Goal: Task Accomplishment & Management: Complete application form

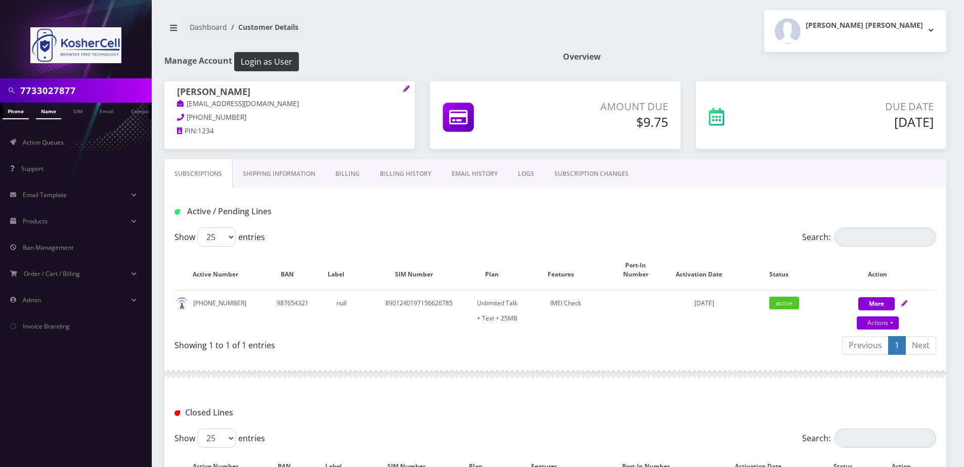
click at [47, 108] on link "Name" at bounding box center [48, 111] width 25 height 17
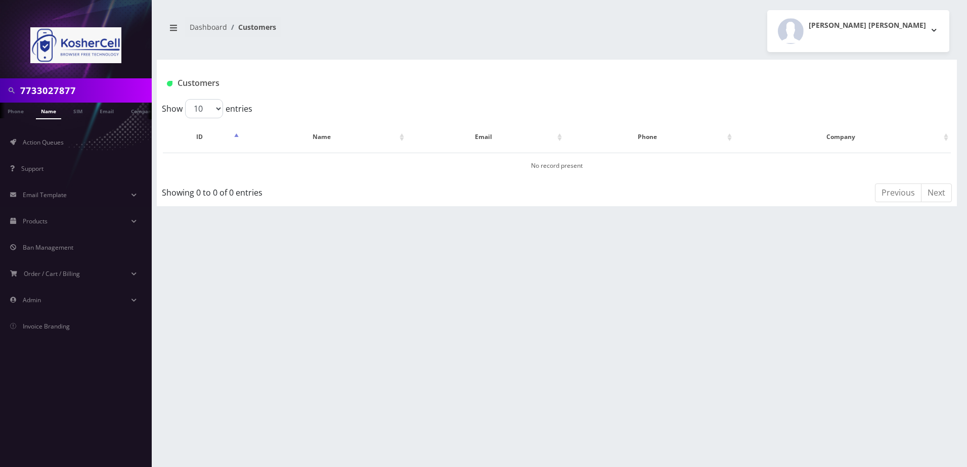
click at [79, 95] on input "7733027877" at bounding box center [84, 90] width 129 height 19
type input "[PERSON_NAME]"
click at [766, 39] on div "Larry Larry Logout" at bounding box center [757, 31] width 400 height 42
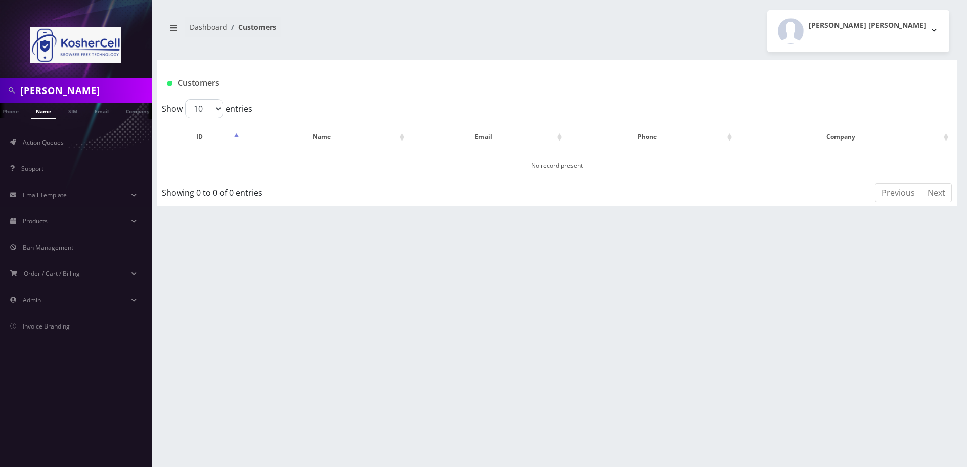
click at [82, 90] on input "[PERSON_NAME]" at bounding box center [84, 90] width 129 height 19
click at [86, 91] on input "[PERSON_NAME]" at bounding box center [84, 90] width 129 height 19
paste input "[PERSON_NAME]"
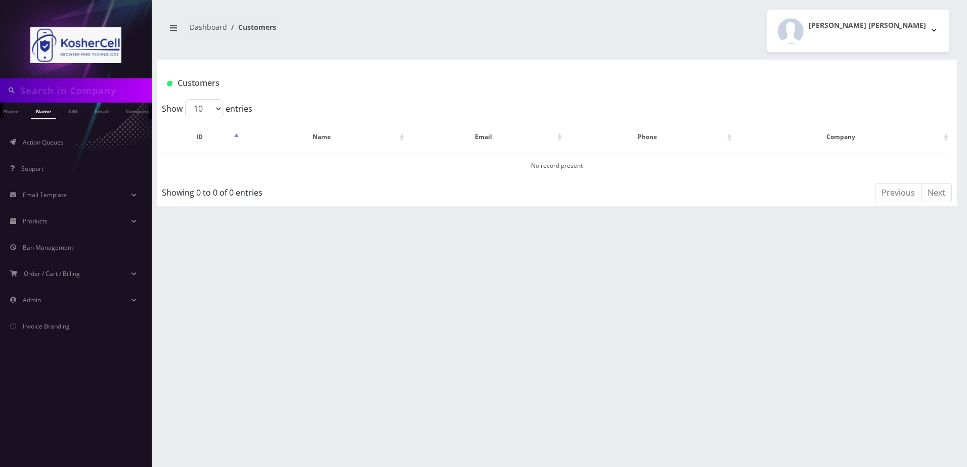
type input "[PERSON_NAME]"
click at [42, 113] on link "Name" at bounding box center [43, 111] width 25 height 17
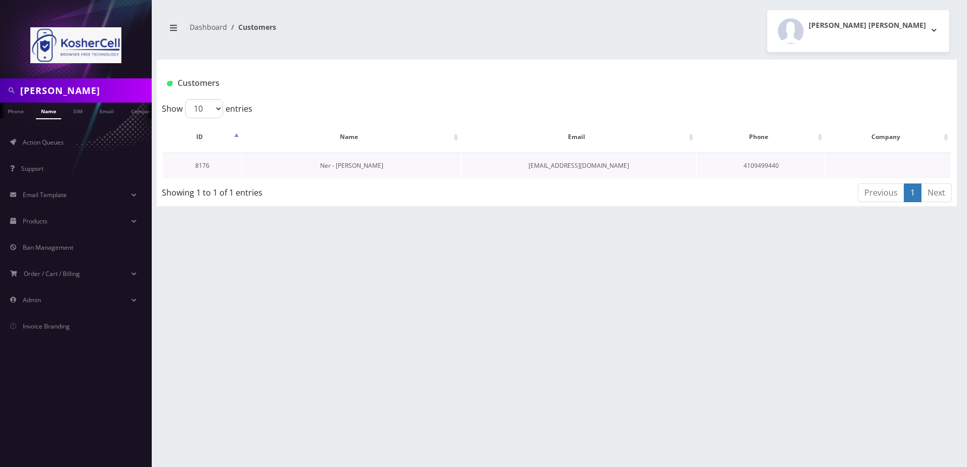
click at [351, 164] on link "Ner - Dovid Katzenstein" at bounding box center [351, 165] width 63 height 9
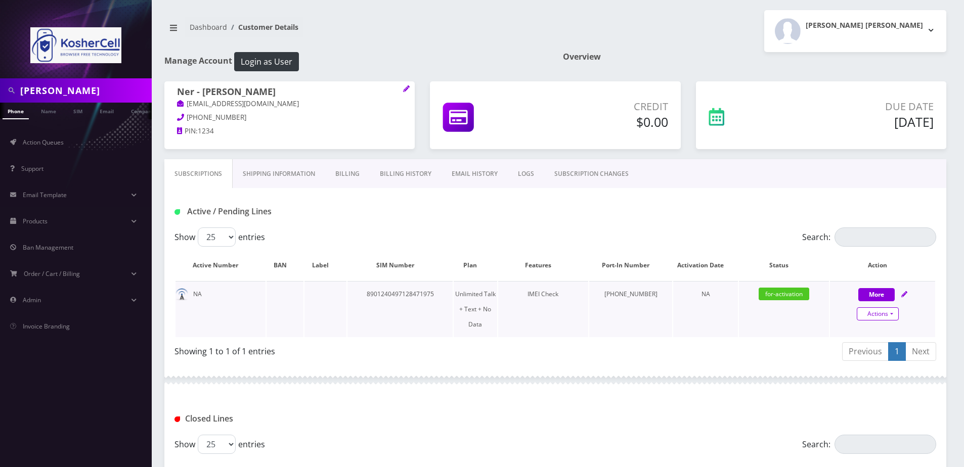
click at [891, 312] on link "Actions" at bounding box center [878, 313] width 42 height 13
select select "363"
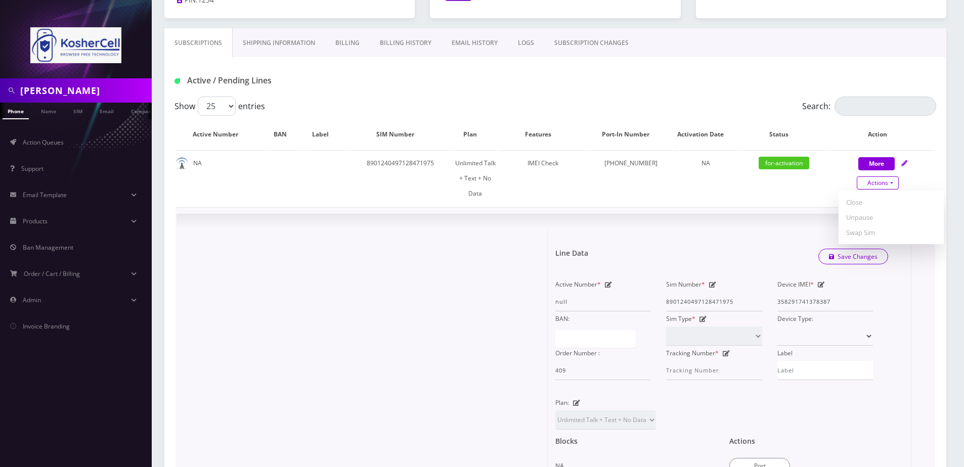
scroll to position [202, 0]
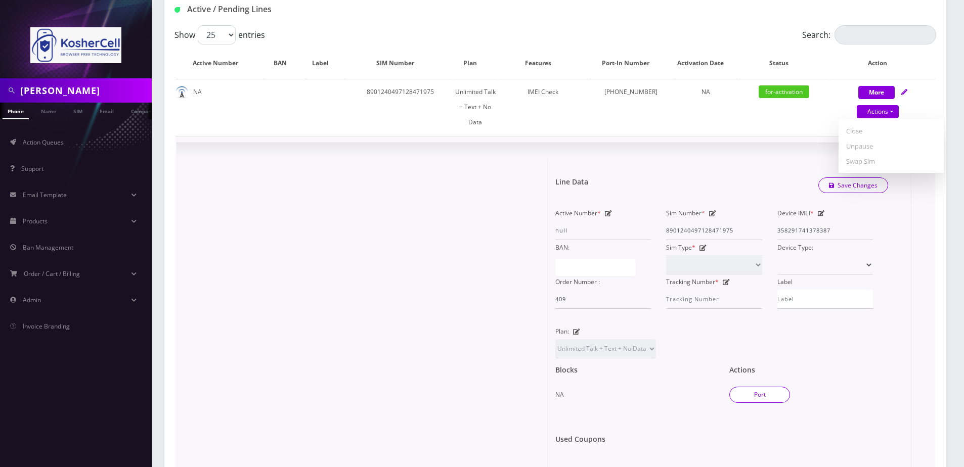
click at [765, 387] on button "Port" at bounding box center [759, 395] width 61 height 16
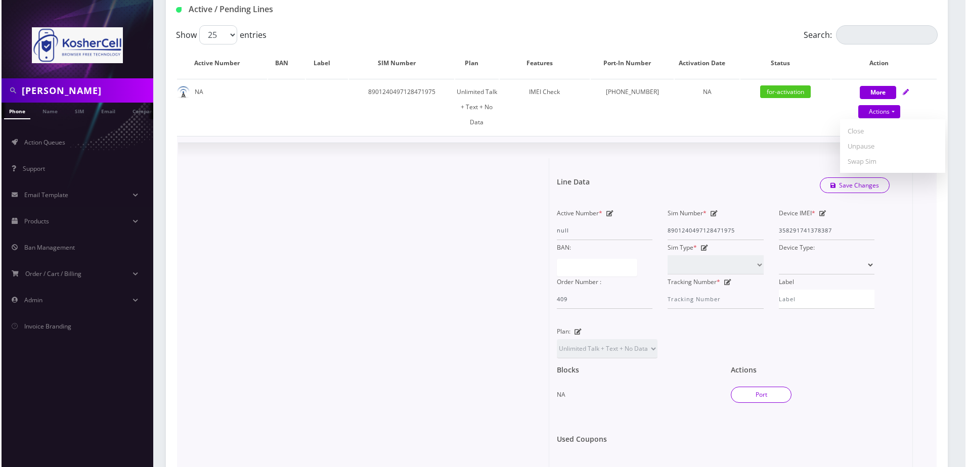
type input "[PERSON_NAME]"
type input "[STREET_ADDRESS]"
type input "[GEOGRAPHIC_DATA]"
select select "MD"
type input "21215"
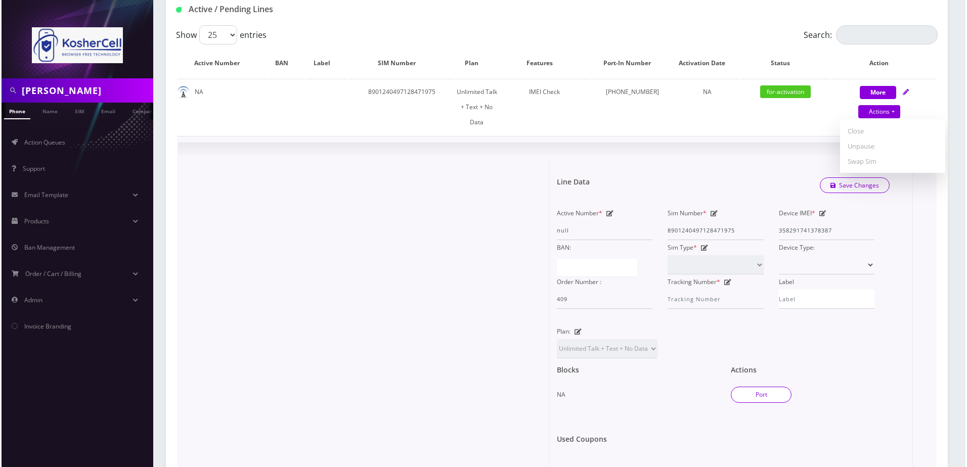
type input "8901240497128471975"
type input "4109499440"
type input "[PERSON_NAME]"
type input "608793"
type input "59379"
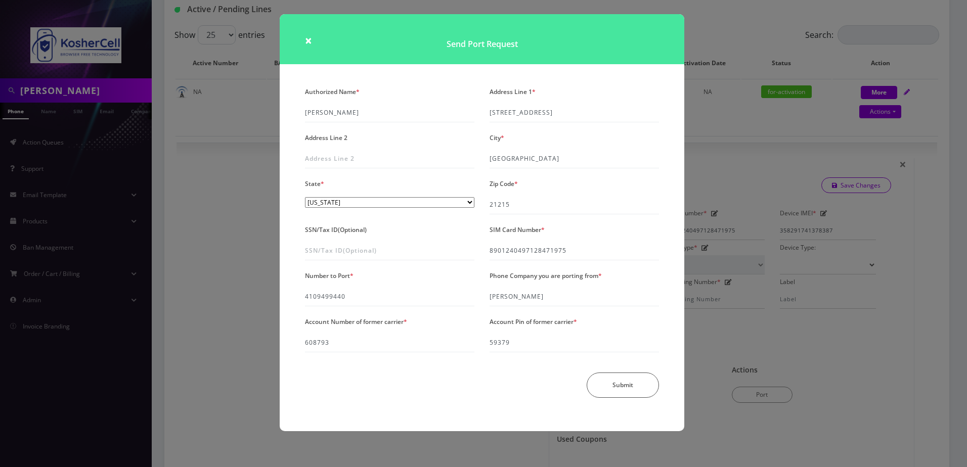
click at [693, 332] on div "× Send Port Request Authorized Name * [PERSON_NAME] Address Line 1 * [STREET_AD…" at bounding box center [483, 233] width 967 height 467
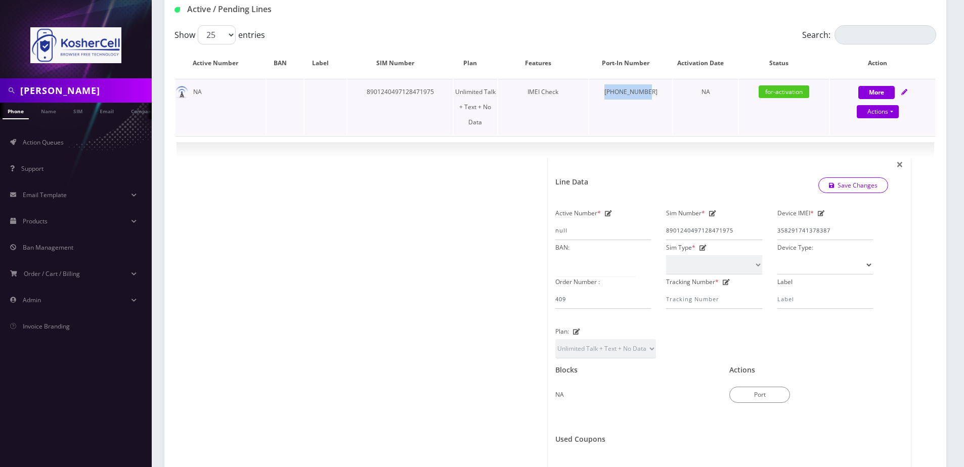
drag, startPoint x: 617, startPoint y: 90, endPoint x: 662, endPoint y: 92, distance: 45.0
click at [662, 92] on td "[PHONE_NUMBER]" at bounding box center [630, 107] width 83 height 56
copy td "[PHONE_NUMBER]"
